Goal: Task Accomplishment & Management: Manage account settings

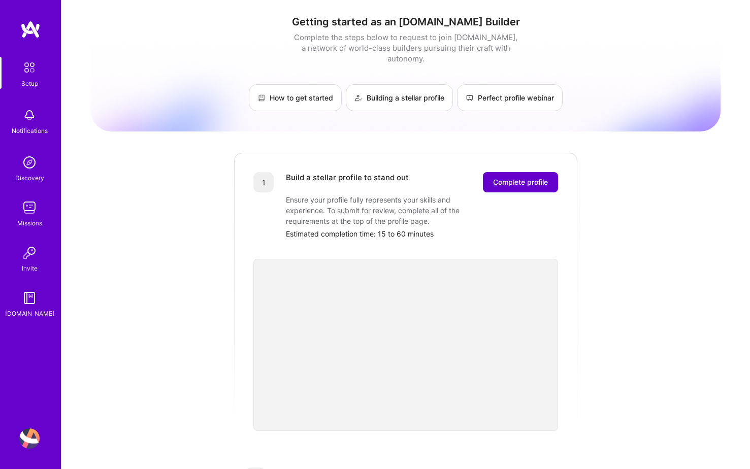
click at [504, 177] on span "Complete profile" at bounding box center [520, 182] width 55 height 10
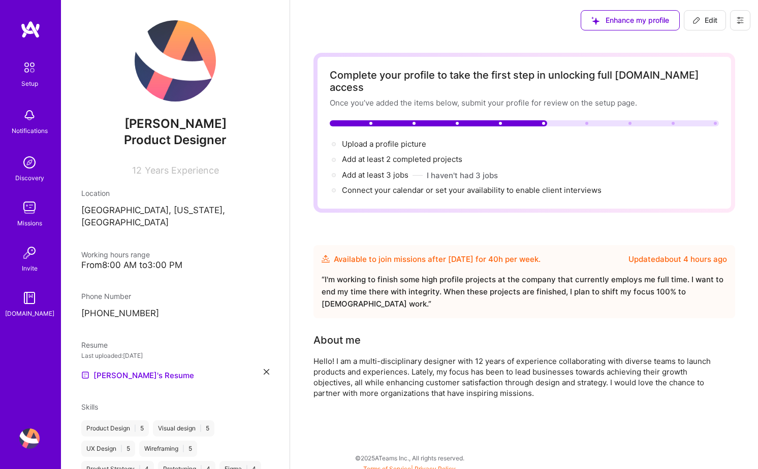
click at [170, 55] on img at bounding box center [175, 60] width 81 height 81
click at [711, 21] on span "Edit" at bounding box center [704, 20] width 25 height 10
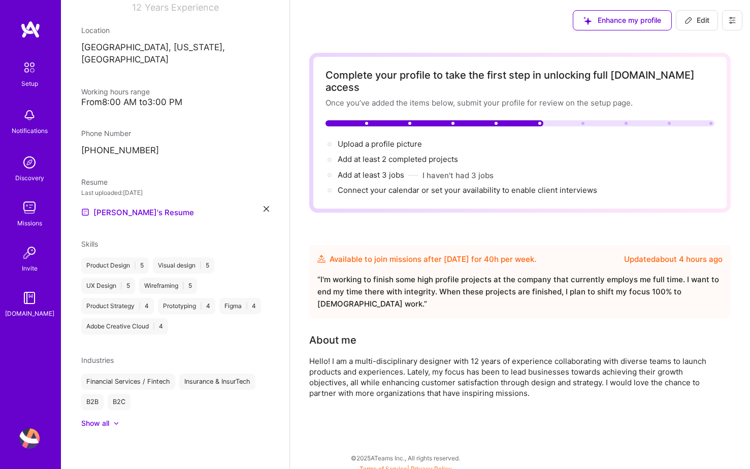
select select "US"
select select "Future Date"
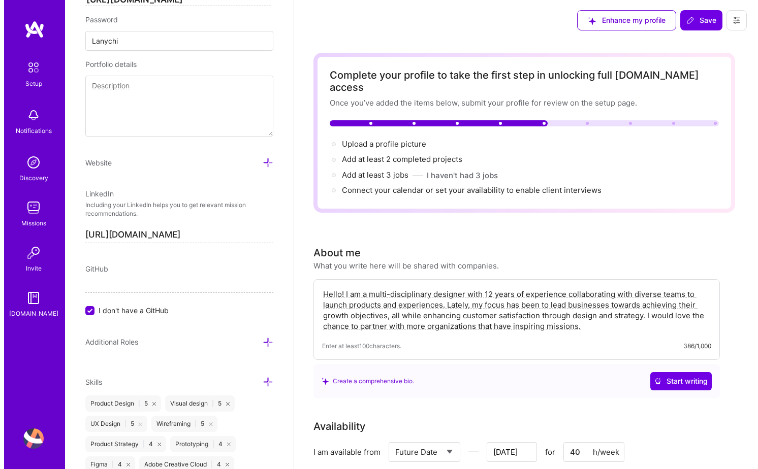
scroll to position [20, 0]
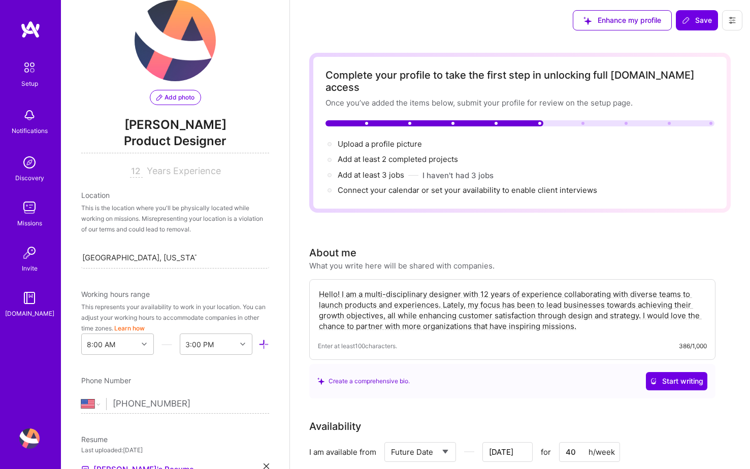
click at [177, 96] on span "Add photo" at bounding box center [175, 97] width 38 height 9
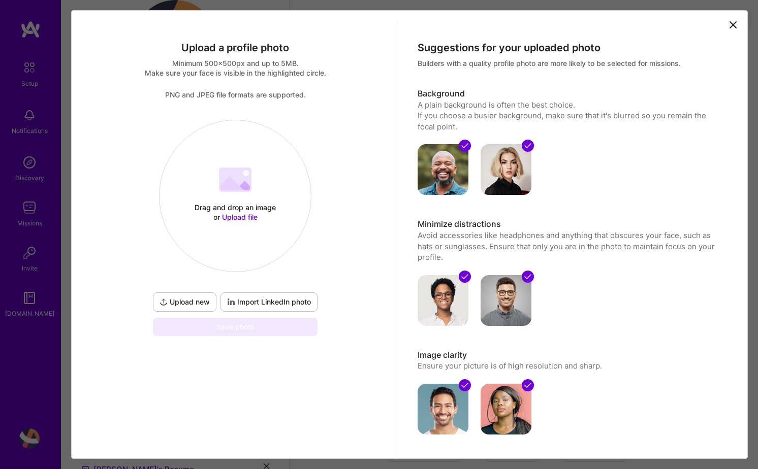
click at [265, 226] on div "Drag and drop an image or Upload file Upload file" at bounding box center [235, 196] width 151 height 108
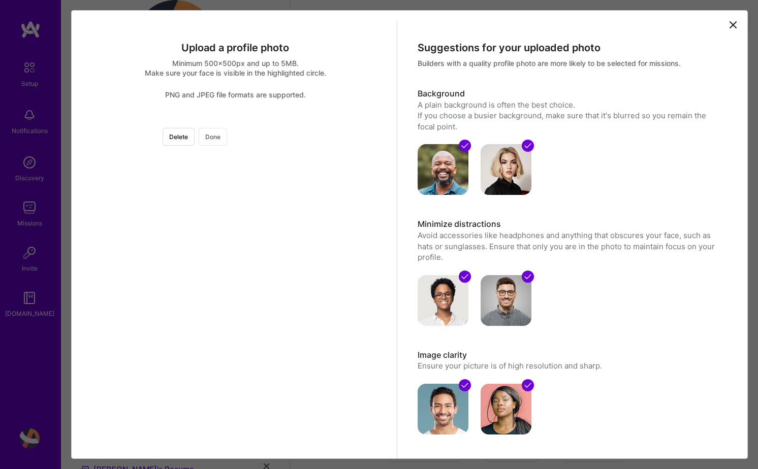
click at [227, 137] on button "Done" at bounding box center [213, 137] width 28 height 18
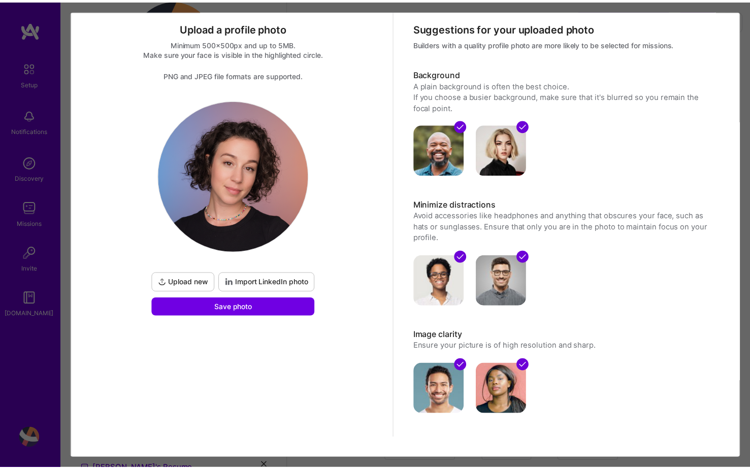
scroll to position [19, 0]
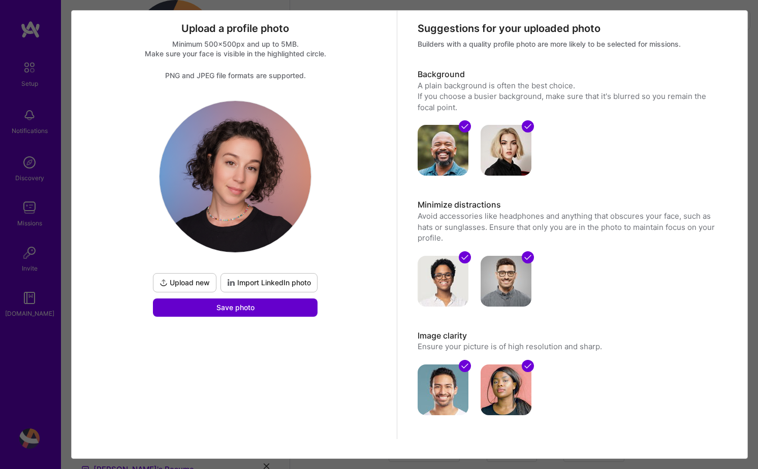
click at [243, 305] on span "Save photo" at bounding box center [235, 308] width 38 height 10
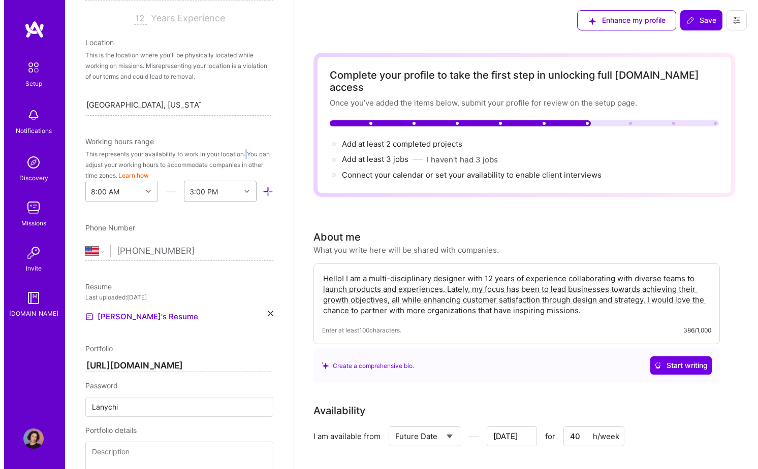
scroll to position [0, 0]
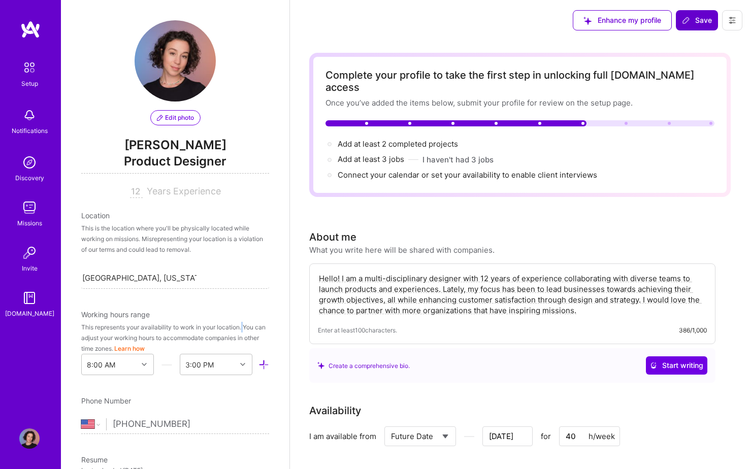
click at [694, 26] on button "Save" at bounding box center [697, 20] width 42 height 20
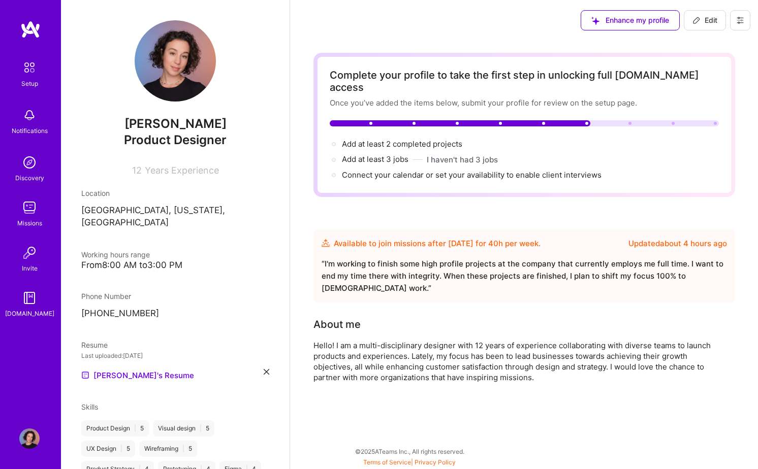
click at [26, 213] on img at bounding box center [29, 208] width 20 height 20
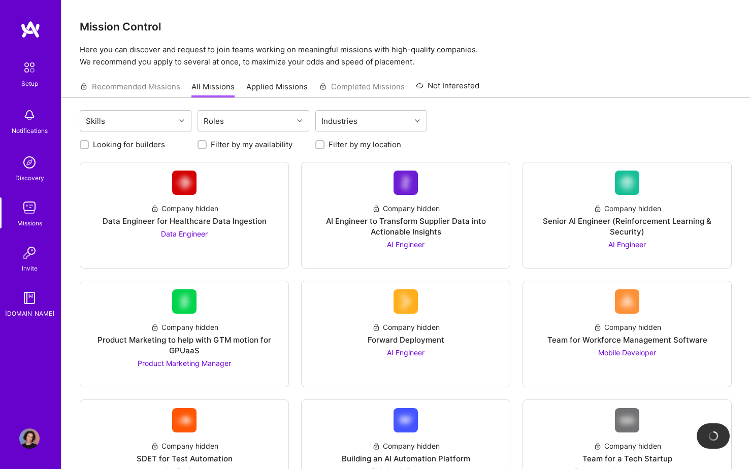
click at [41, 171] on link "Discovery" at bounding box center [29, 167] width 63 height 31
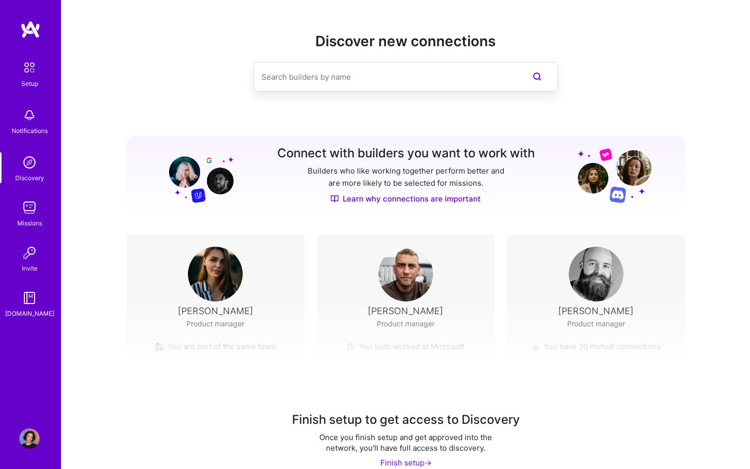
click at [31, 444] on img at bounding box center [29, 439] width 20 height 20
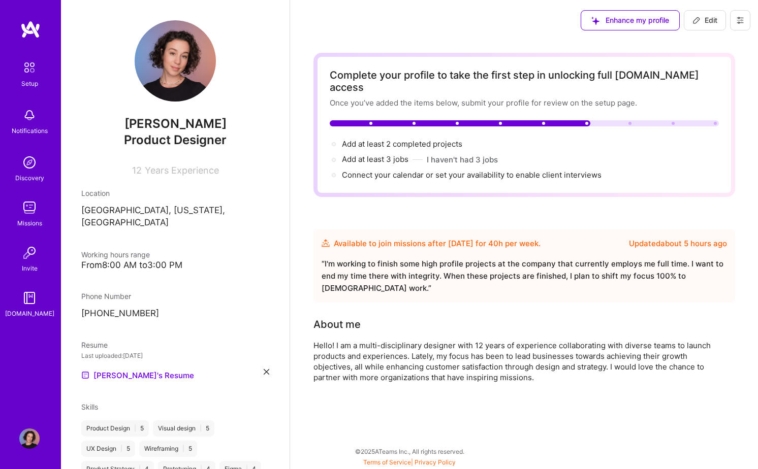
click at [34, 158] on img at bounding box center [29, 162] width 20 height 20
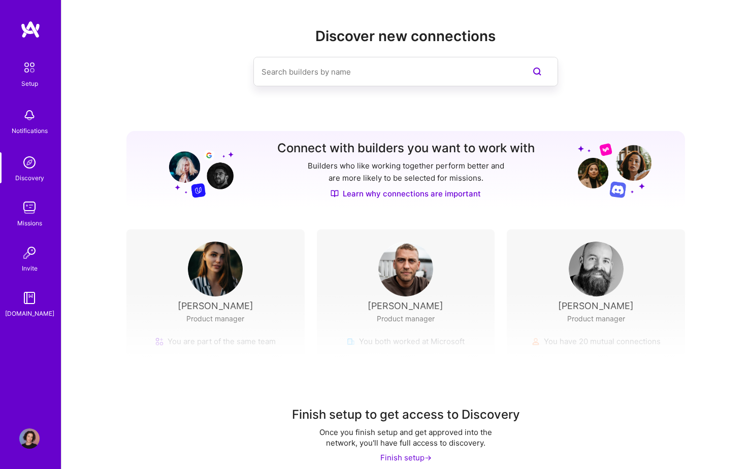
scroll to position [16, 0]
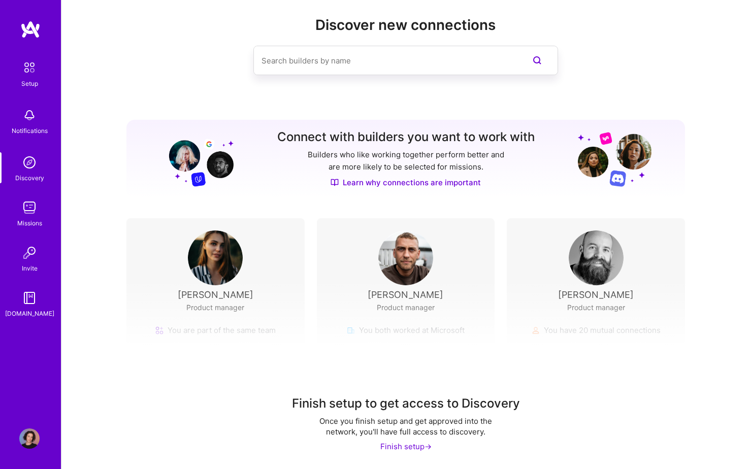
click at [35, 68] on img at bounding box center [29, 67] width 21 height 21
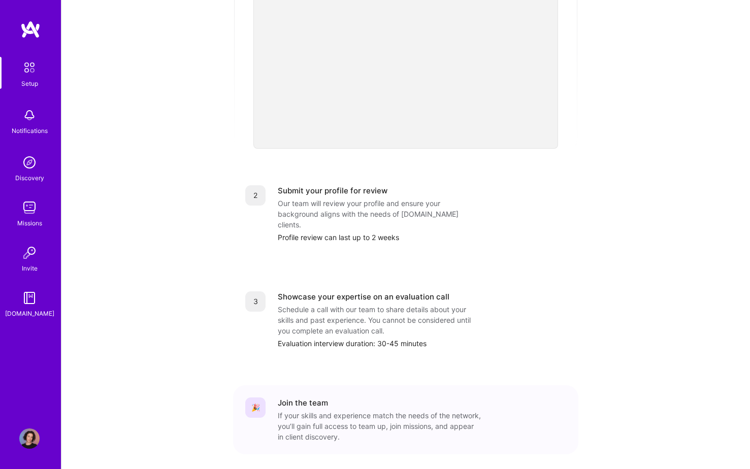
scroll to position [302, 0]
